Goal: Task Accomplishment & Management: Manage account settings

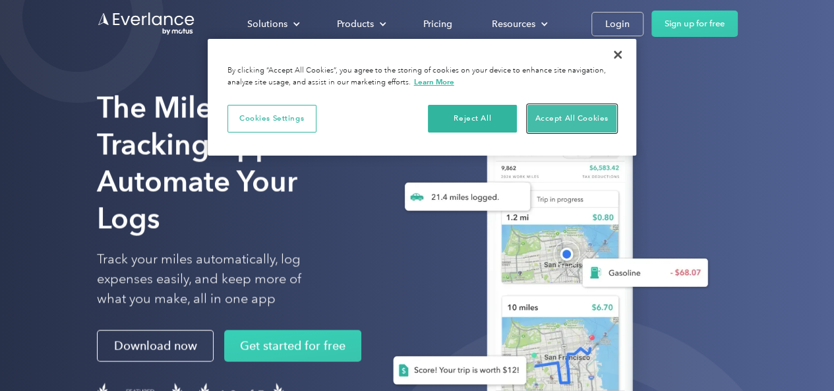
click at [564, 116] on button "Accept All Cookies" at bounding box center [572, 119] width 89 height 28
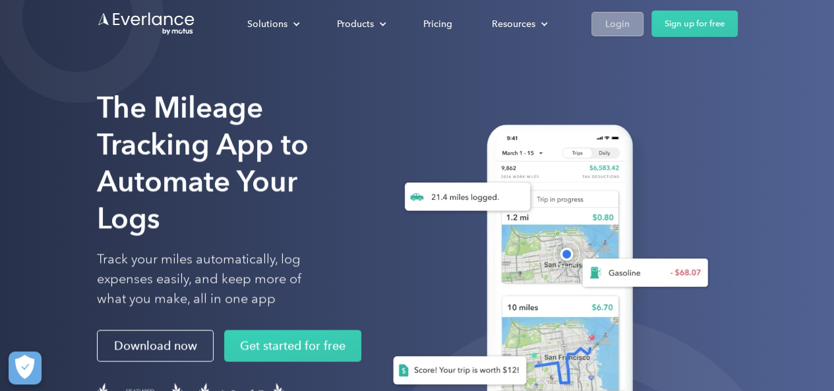
click at [619, 27] on div "Login" at bounding box center [617, 24] width 24 height 16
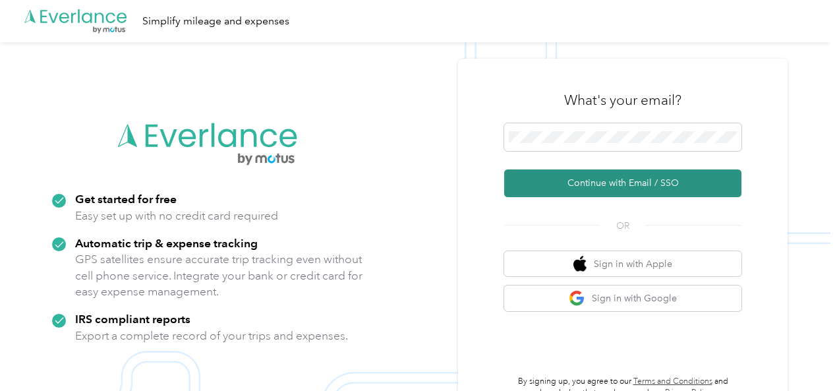
click at [621, 185] on button "Continue with Email / SSO" at bounding box center [622, 183] width 237 height 28
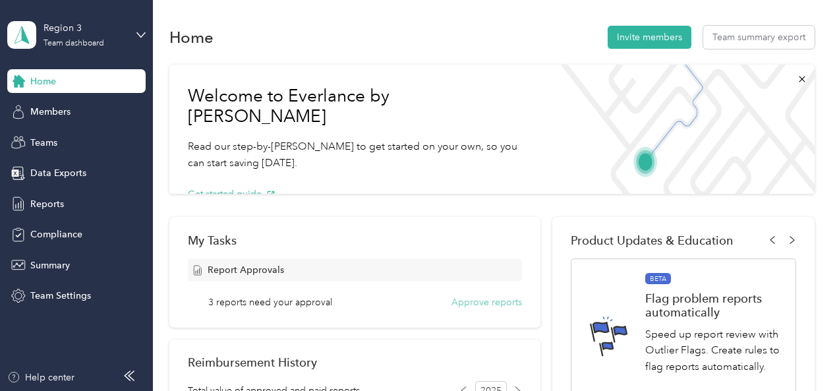
click at [477, 301] on button "Approve reports" at bounding box center [487, 302] width 71 height 14
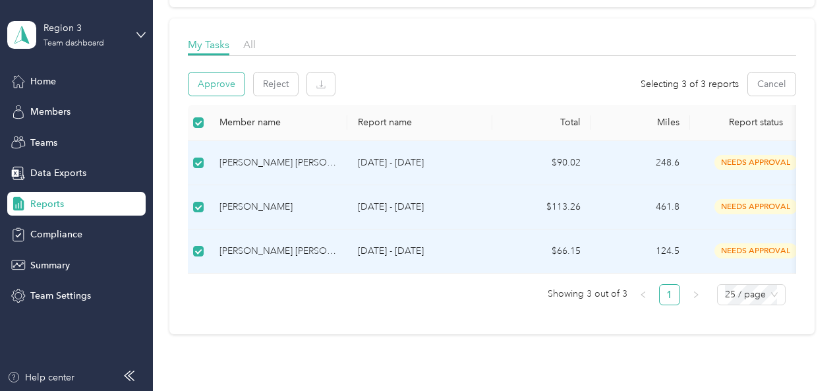
click at [224, 82] on button "Approve" at bounding box center [217, 84] width 56 height 23
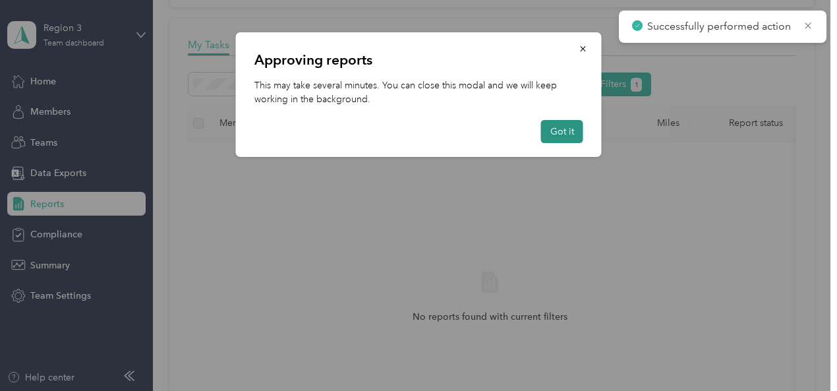
click at [567, 128] on button "Got it" at bounding box center [562, 131] width 42 height 23
